Goal: Complete application form: Complete application form

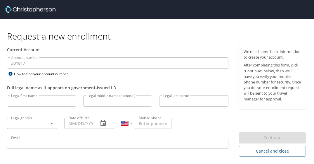
select select "US"
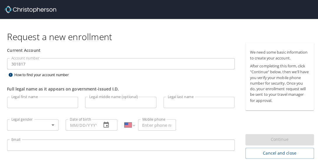
scroll to position [19, 0]
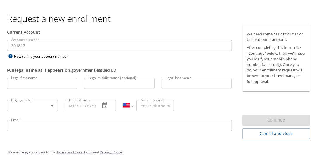
click at [42, 82] on input "Legal first name" at bounding box center [42, 82] width 70 height 11
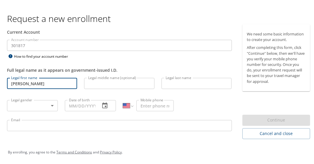
type input "[PERSON_NAME]"
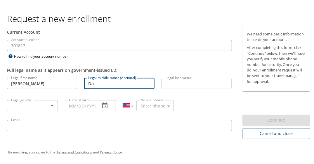
type input "D"
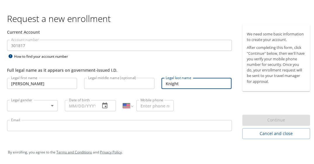
type input "Knight"
click at [32, 104] on body "Request a new enrollment Current Account Account number 301817 Account number H…" at bounding box center [159, 63] width 318 height 164
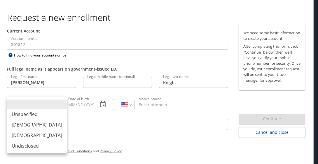
click at [31, 135] on li "[DEMOGRAPHIC_DATA]" at bounding box center [37, 135] width 60 height 11
type input "[DEMOGRAPHIC_DATA]"
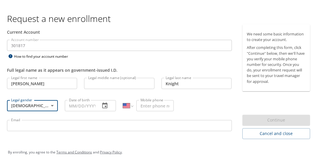
click at [75, 104] on input "Date of birth" at bounding box center [80, 104] width 30 height 11
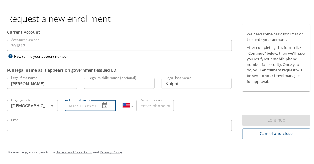
type input "[DATE]"
type input "[PHONE_NUMBER]"
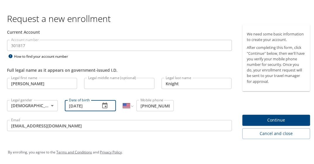
click at [147, 102] on input "[PHONE_NUMBER]" at bounding box center [154, 104] width 37 height 11
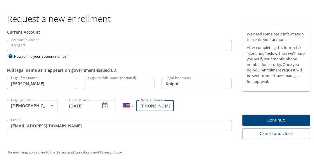
click at [168, 105] on input "[PHONE_NUMBER]" at bounding box center [154, 104] width 37 height 11
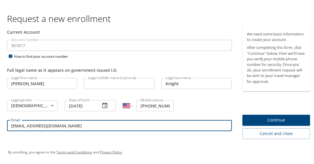
drag, startPoint x: 89, startPoint y: 126, endPoint x: 0, endPoint y: 120, distance: 89.2
click at [0, 120] on html "Request a new enrollment Current Account Account number 301817 Account number H…" at bounding box center [159, 63] width 318 height 164
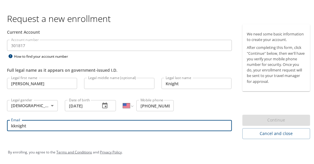
type input "[EMAIL_ADDRESS][DOMAIN_NAME]"
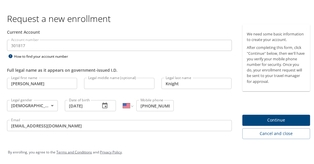
click at [283, 121] on span "Continue" at bounding box center [276, 118] width 59 height 7
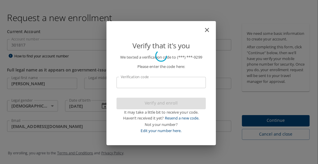
scroll to position [0, 0]
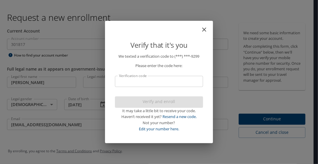
click at [150, 83] on input "Verification code" at bounding box center [159, 81] width 88 height 11
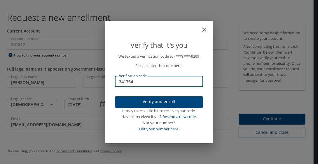
type input "341764"
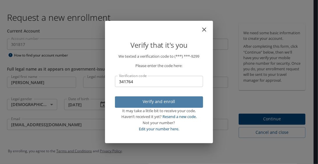
click at [159, 103] on span "Verify and enroll" at bounding box center [159, 101] width 79 height 7
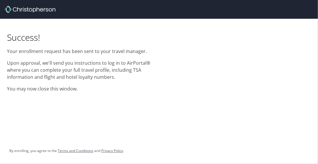
click at [173, 82] on div "Success! Your enrollment request has been sent to your travel manager. Upon app…" at bounding box center [159, 57] width 318 height 77
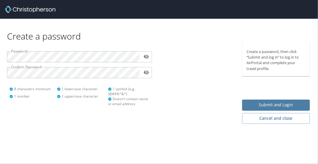
click at [284, 107] on span "Submit and Login" at bounding box center [276, 104] width 59 height 7
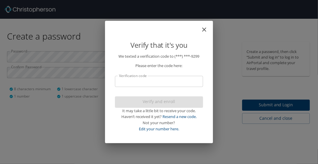
click at [157, 82] on input "Verification code" at bounding box center [159, 81] width 88 height 11
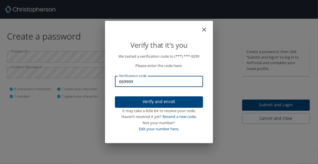
type input "069909"
click at [160, 102] on span "Verify and enroll" at bounding box center [159, 101] width 79 height 7
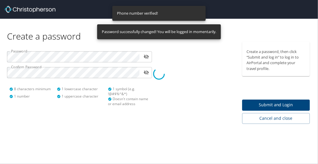
select select "US"
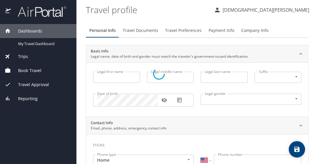
type input "Kristen"
type input "Knight"
type input "Female"
select select "US"
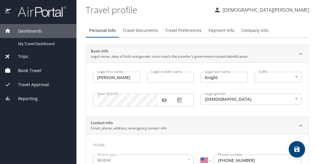
click at [160, 102] on button "button" at bounding box center [164, 99] width 13 height 13
